Goal: Navigation & Orientation: Find specific page/section

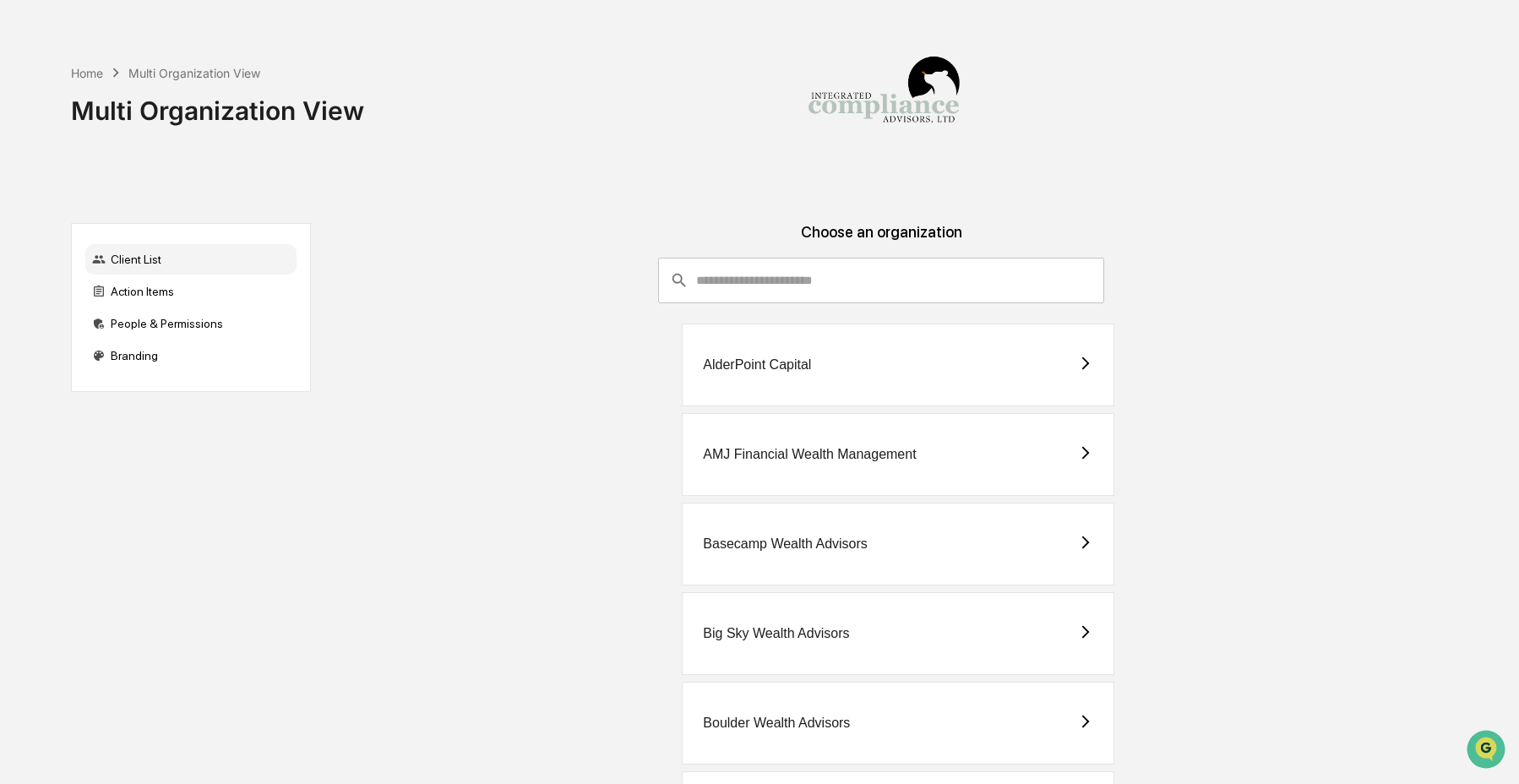
click at [930, 286] on input "consultant-dashboard__filter-organizations-search-bar" at bounding box center [900, 281] width 408 height 46
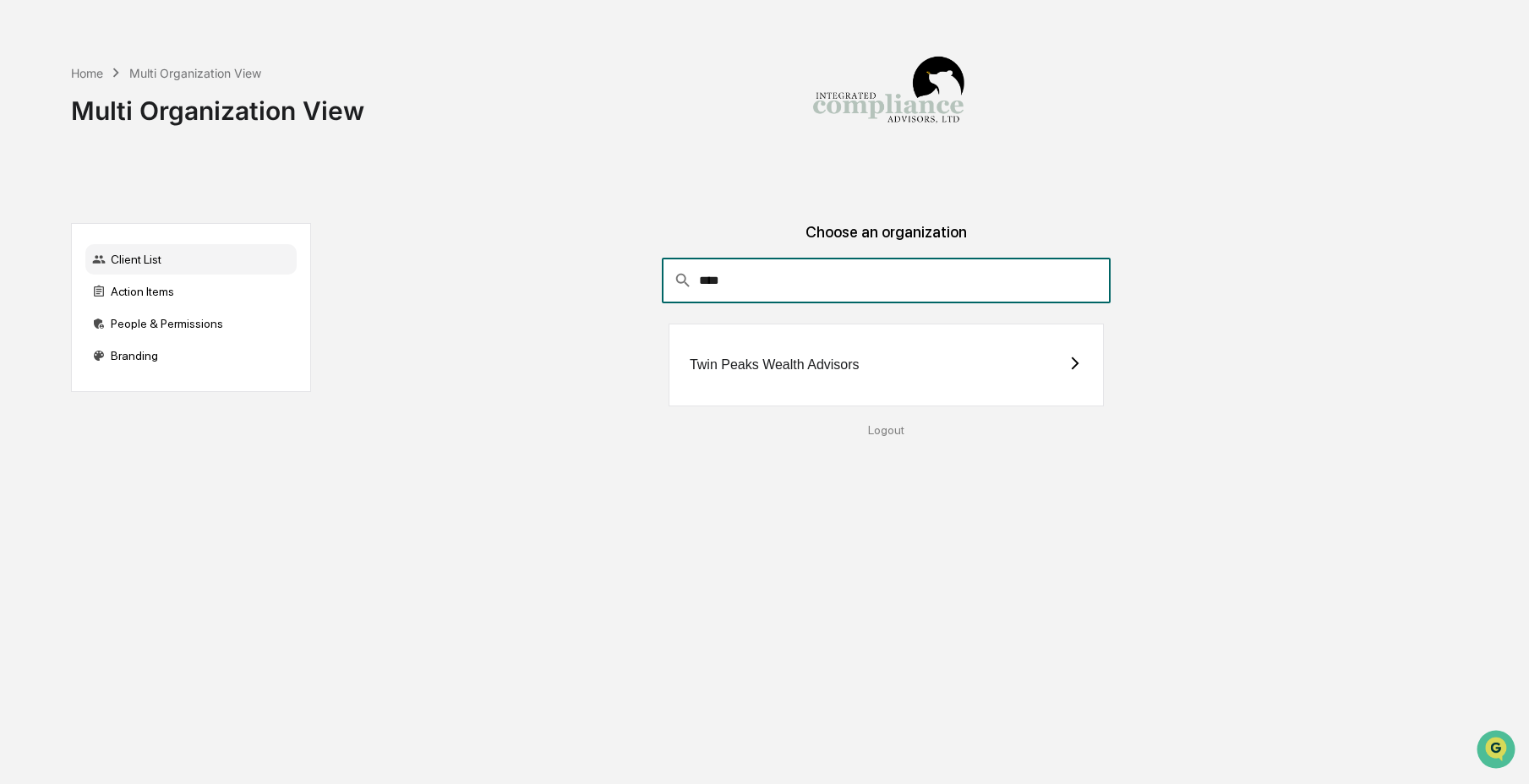
type input "****"
click at [833, 358] on div "Twin Peaks Wealth Advisors" at bounding box center [774, 365] width 169 height 15
